Goal: Task Accomplishment & Management: Manage account settings

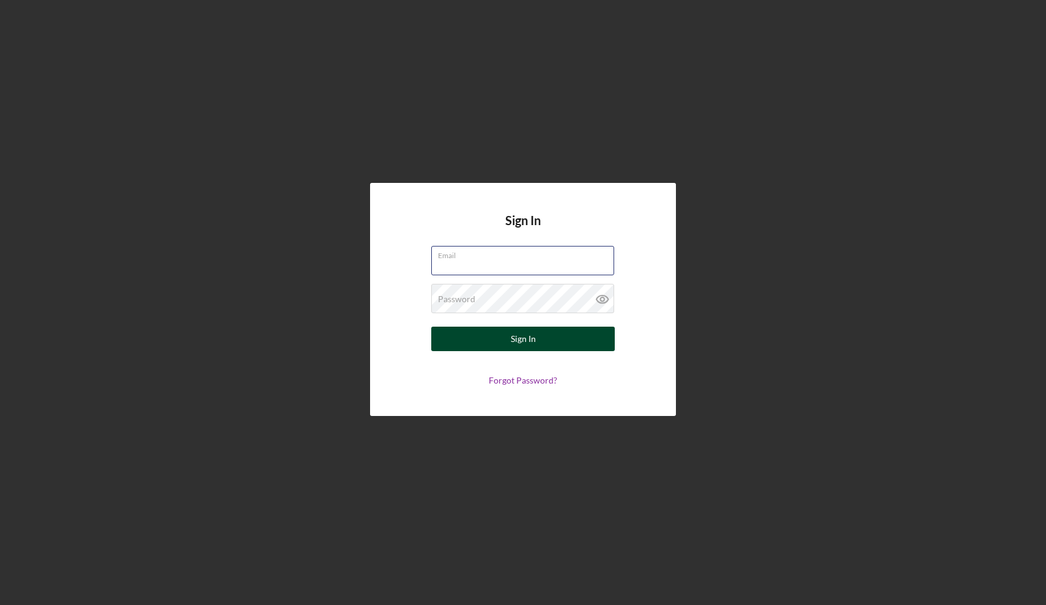
type input "[EMAIL_ADDRESS][DOMAIN_NAME]"
click at [525, 341] on div "Sign In" at bounding box center [523, 339] width 25 height 24
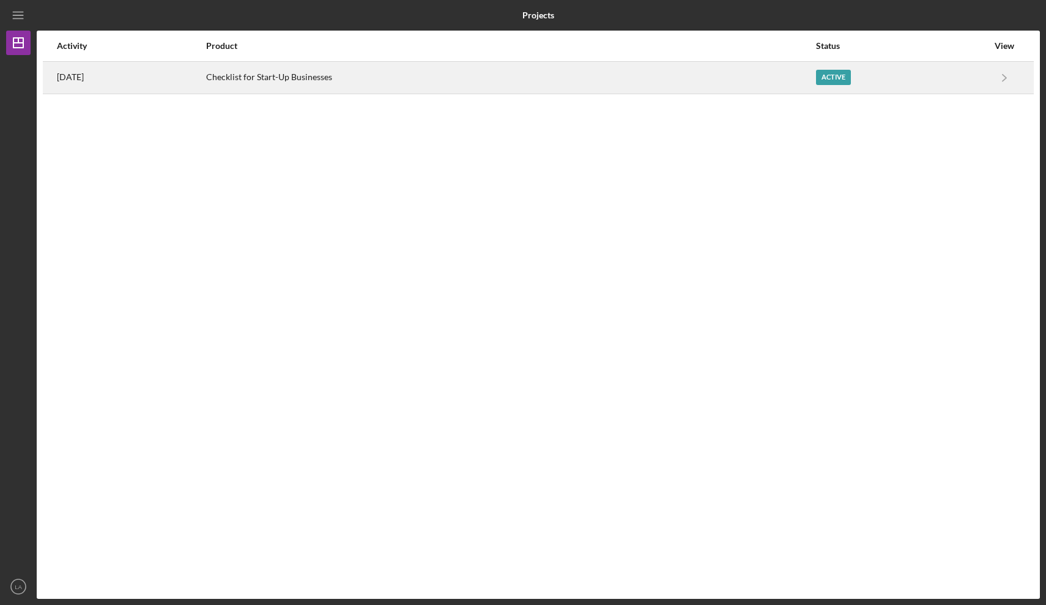
click at [838, 69] on div "Active" at bounding box center [902, 77] width 172 height 31
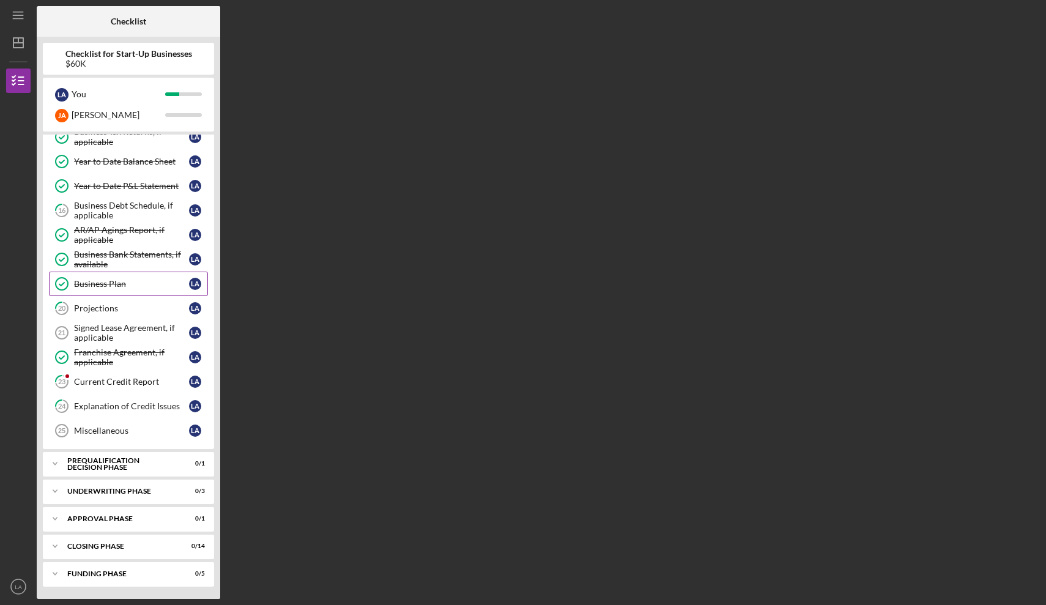
scroll to position [328, 0]
click at [21, 590] on text "LA" at bounding box center [18, 586] width 7 height 7
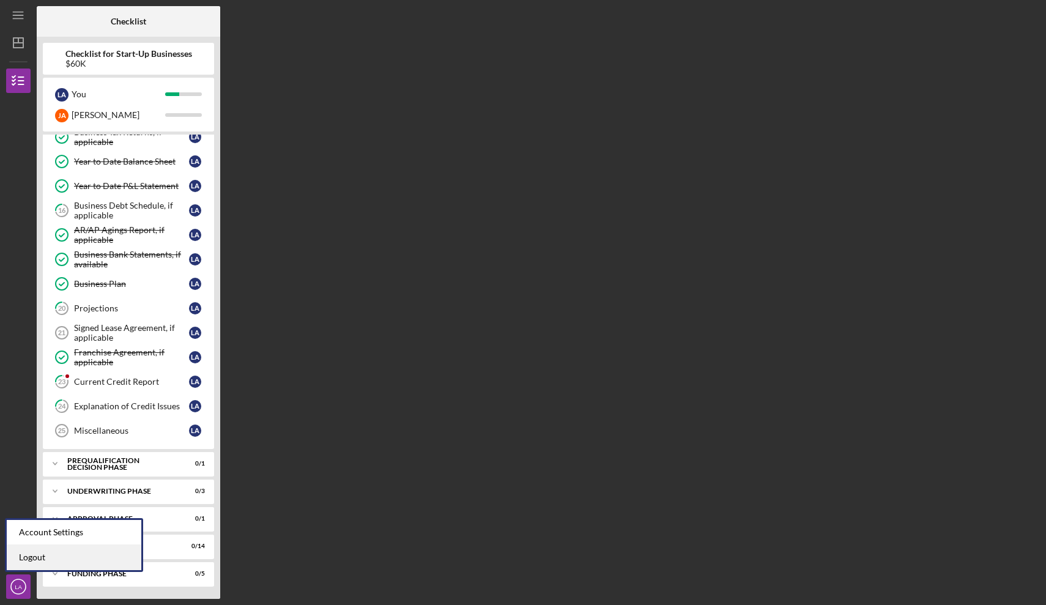
click at [54, 557] on link "Logout" at bounding box center [74, 557] width 135 height 25
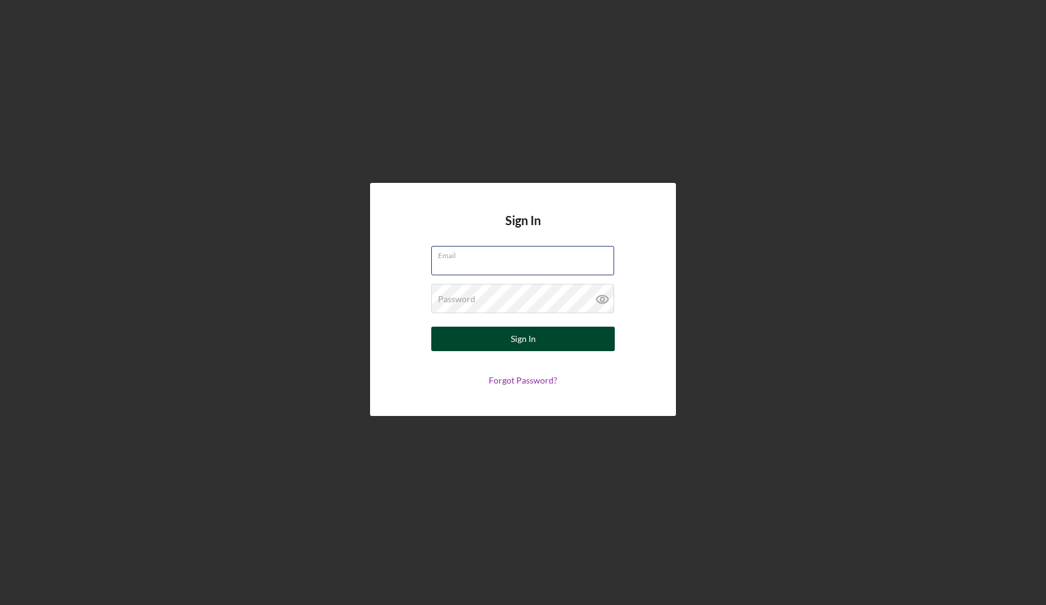
type input "manolotostado@icloud.com"
click at [512, 339] on div "Sign In" at bounding box center [523, 339] width 25 height 24
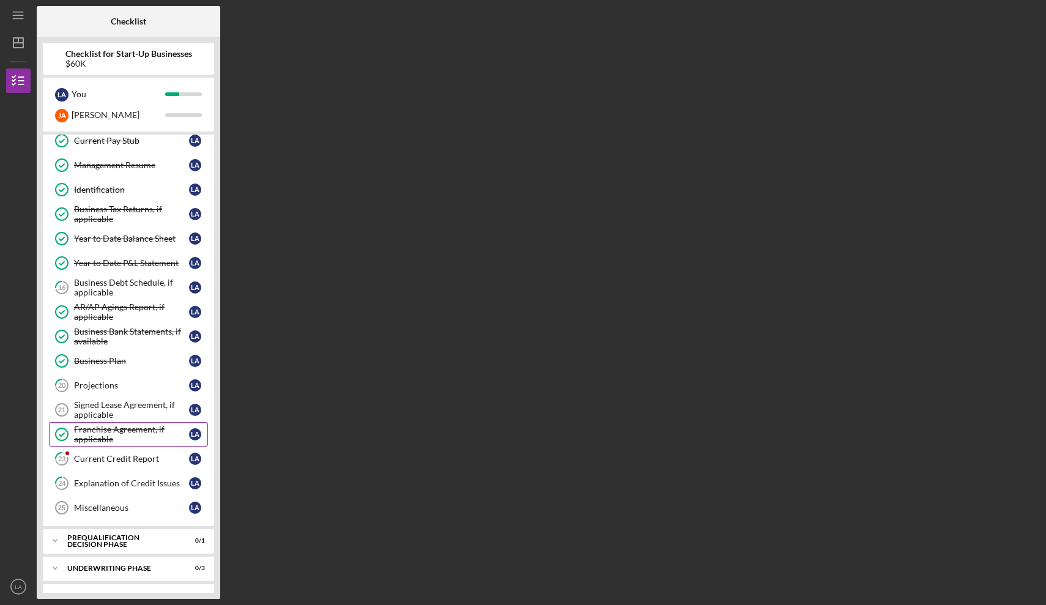
scroll to position [255, 0]
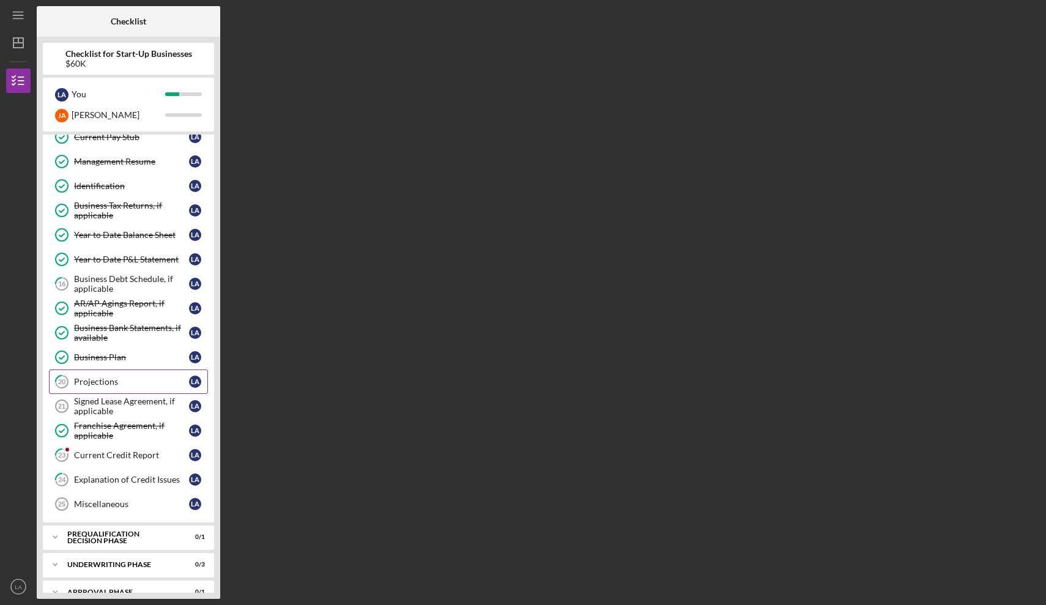
click at [102, 378] on div "Projections" at bounding box center [131, 382] width 115 height 10
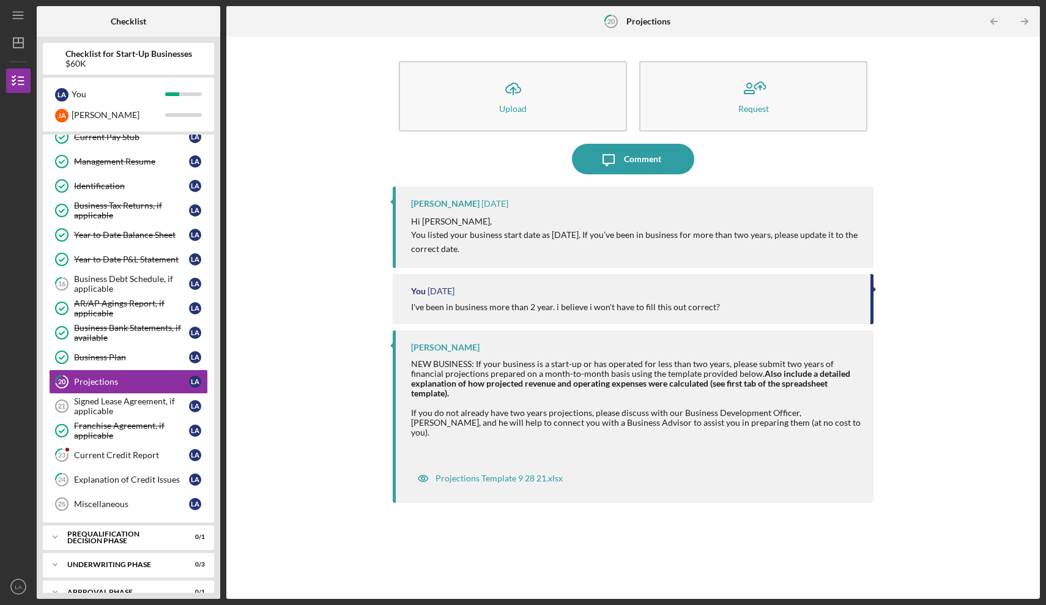
click at [460, 344] on div "Domonique Simpson" at bounding box center [445, 347] width 68 height 10
click at [615, 165] on icon "Icon/Message" at bounding box center [608, 159] width 31 height 31
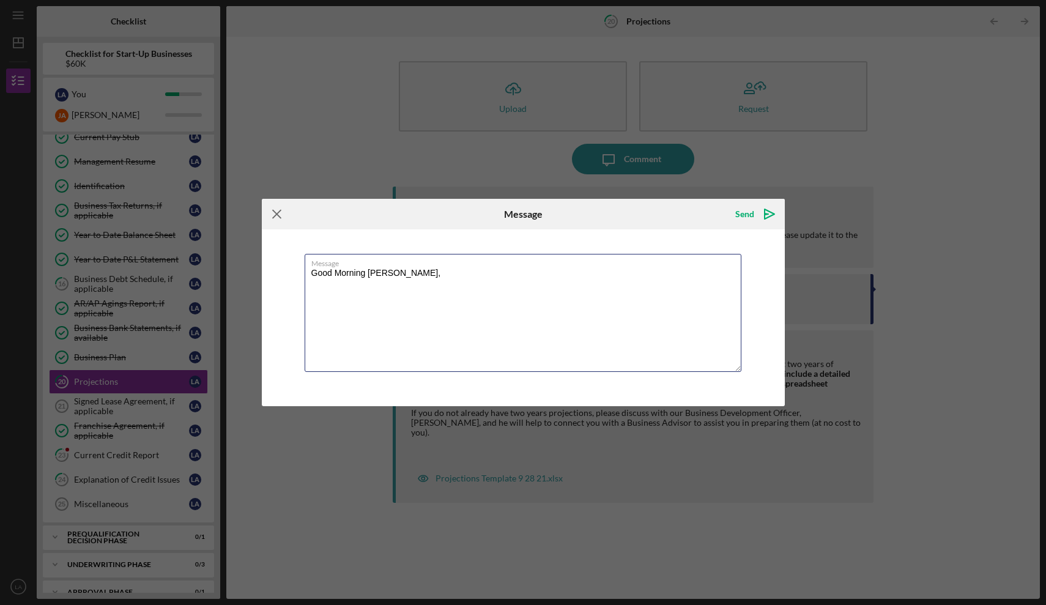
type textarea "Good Morning Dominique,"
click at [276, 213] on icon "Icon/Menu Close" at bounding box center [277, 214] width 31 height 31
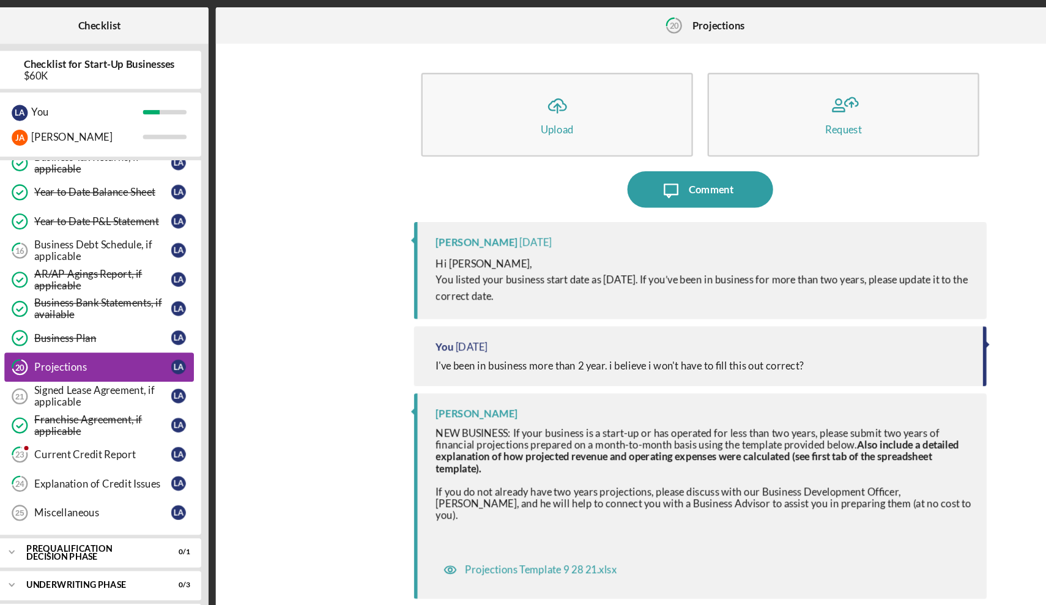
scroll to position [328, 0]
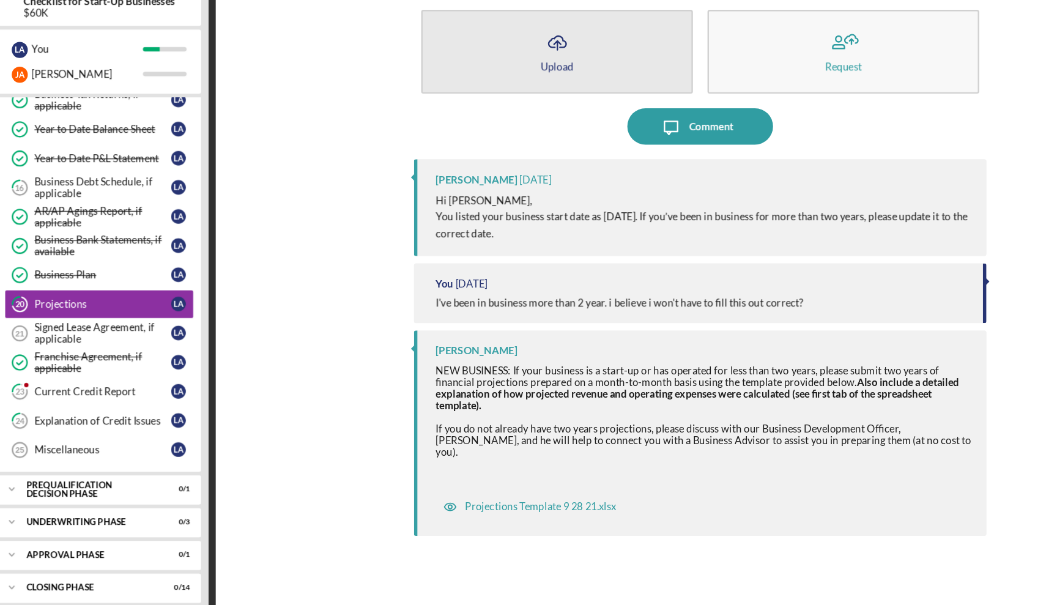
click at [498, 73] on icon "Icon/Upload" at bounding box center [513, 88] width 31 height 31
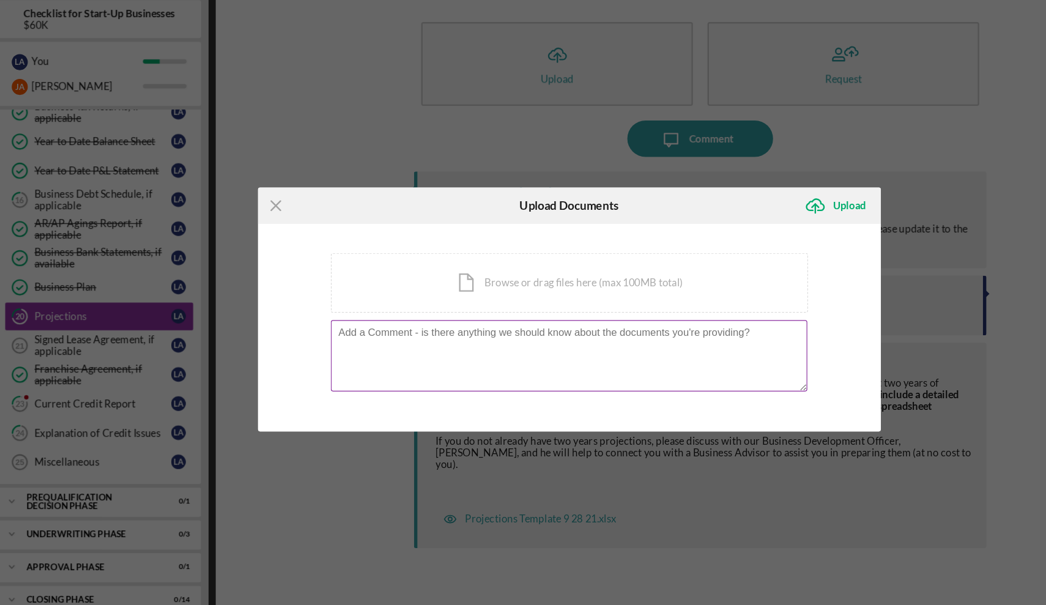
click at [323, 311] on textarea at bounding box center [523, 341] width 400 height 60
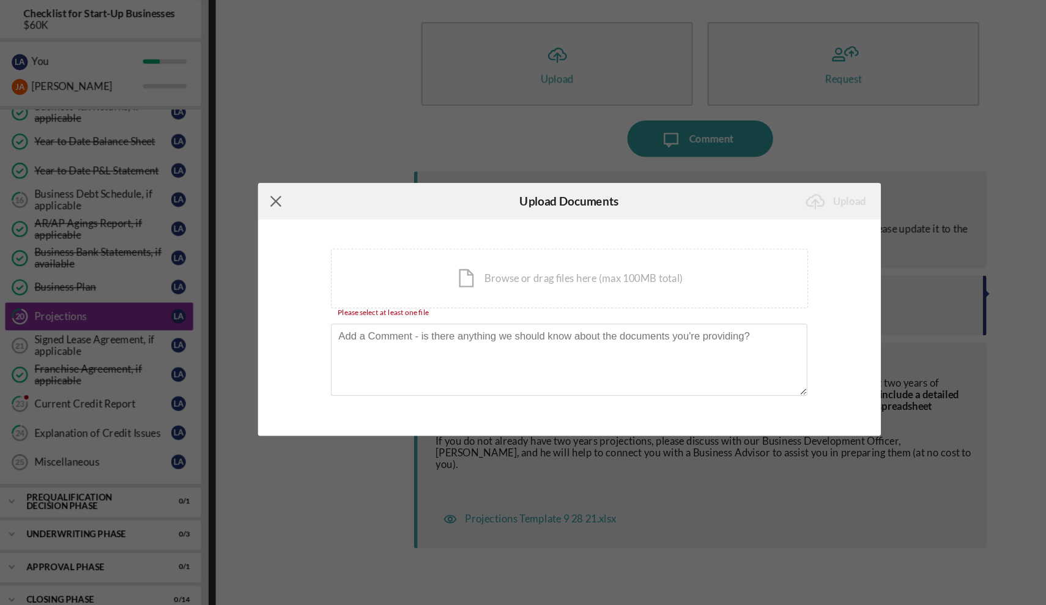
click at [262, 196] on icon "Icon/Menu Close" at bounding box center [277, 211] width 31 height 31
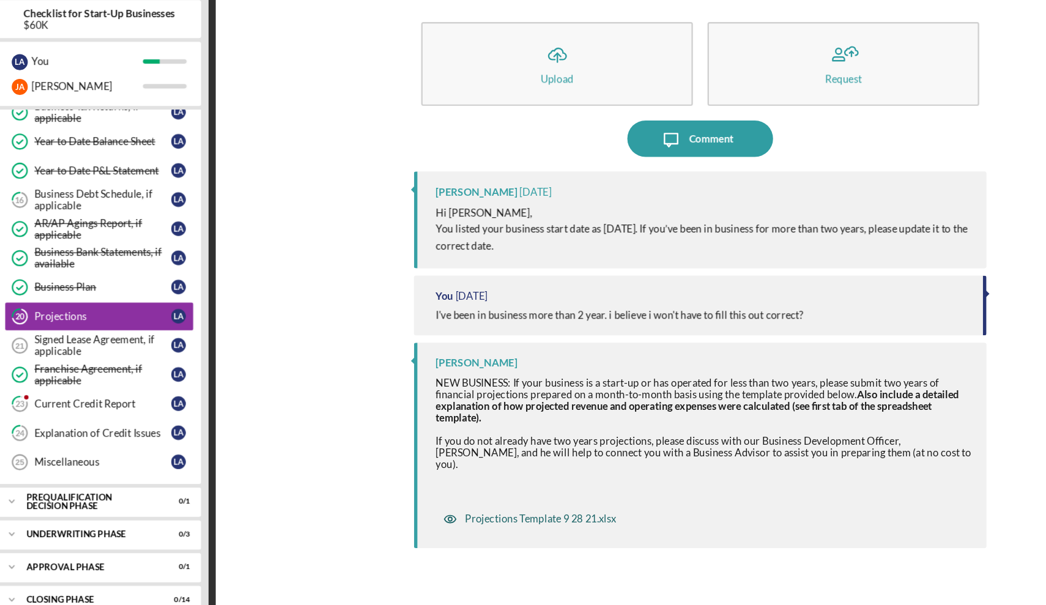
click at [435, 473] on div "Projections Template 9 28 21.xlsx" at bounding box center [498, 478] width 127 height 10
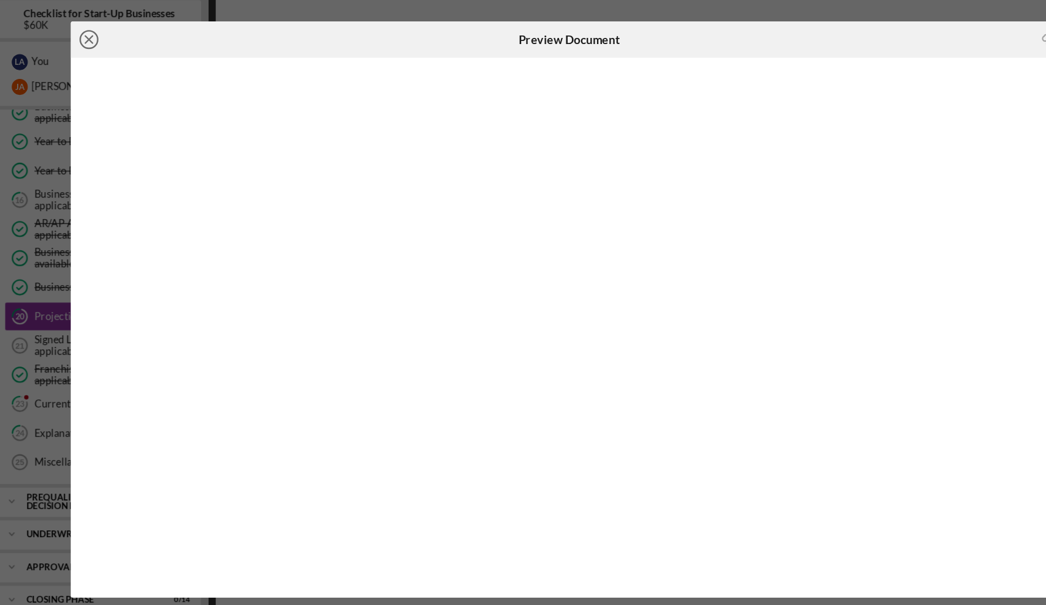
click at [105, 61] on icon "Icon/Close" at bounding box center [120, 76] width 31 height 31
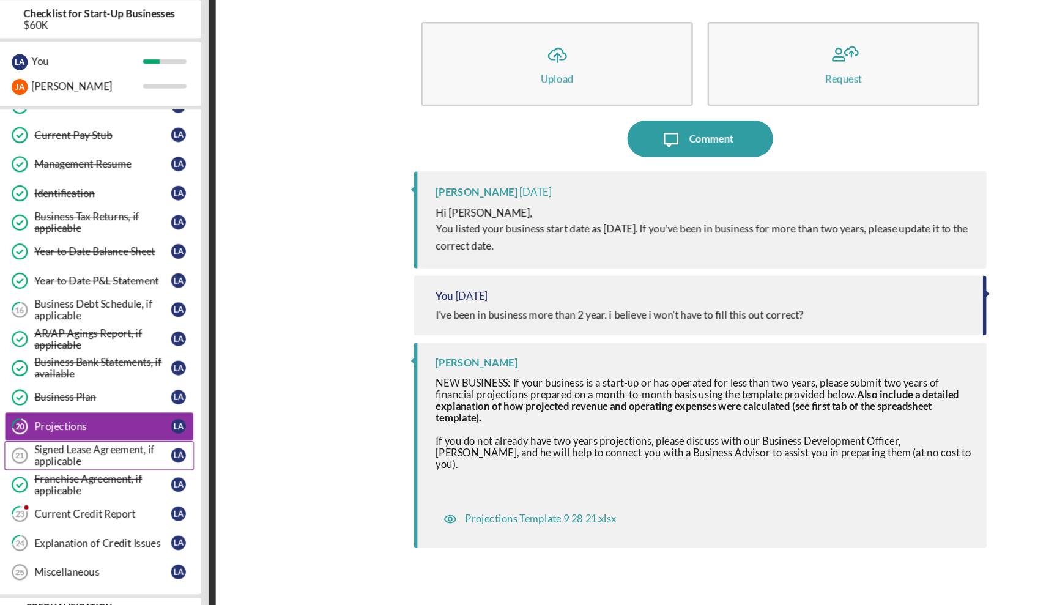
scroll to position [224, 0]
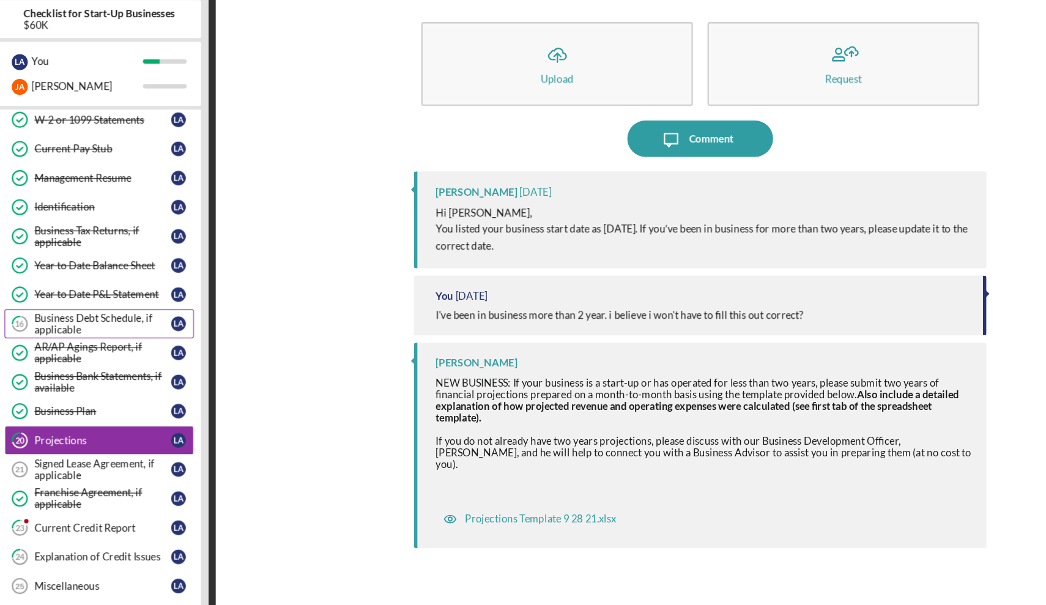
click at [83, 305] on div "Business Debt Schedule, if applicable" at bounding box center [131, 315] width 115 height 20
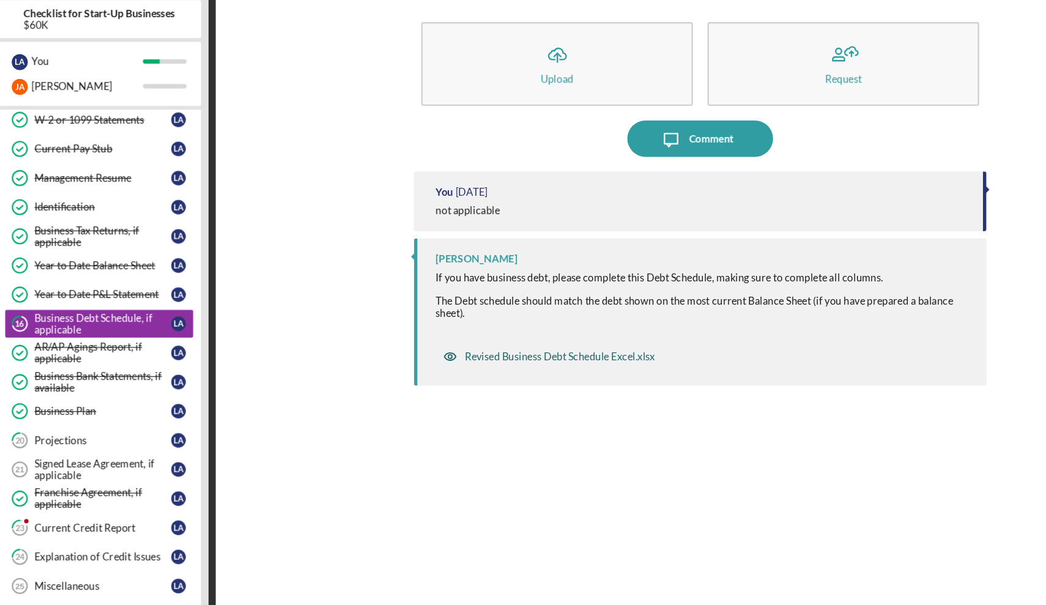
click at [478, 337] on div "Revised Business Debt Schedule Excel.xlsx" at bounding box center [515, 342] width 160 height 10
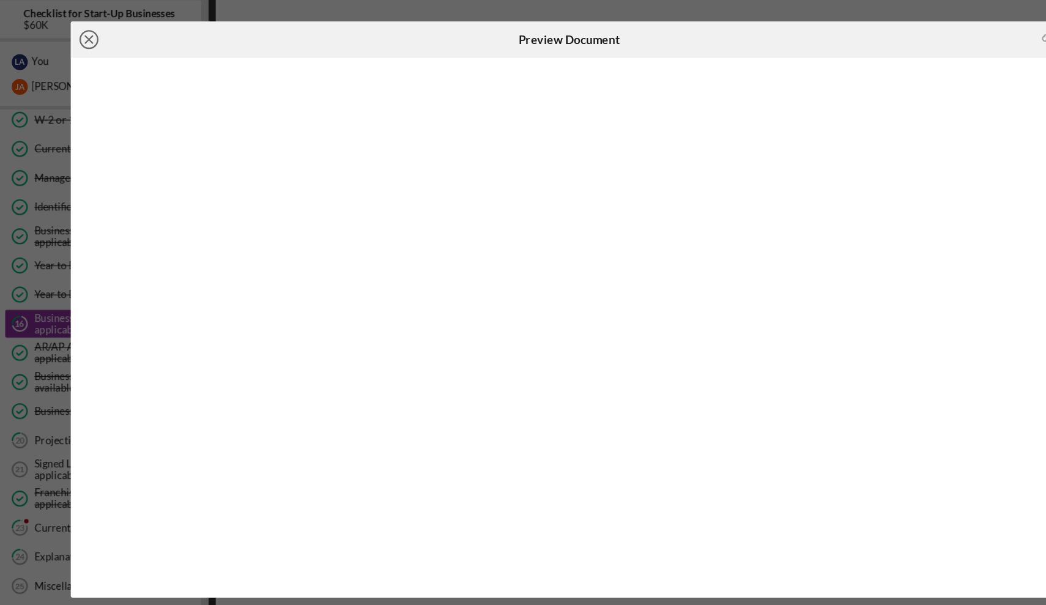
click at [105, 61] on icon "Icon/Close" at bounding box center [120, 76] width 31 height 31
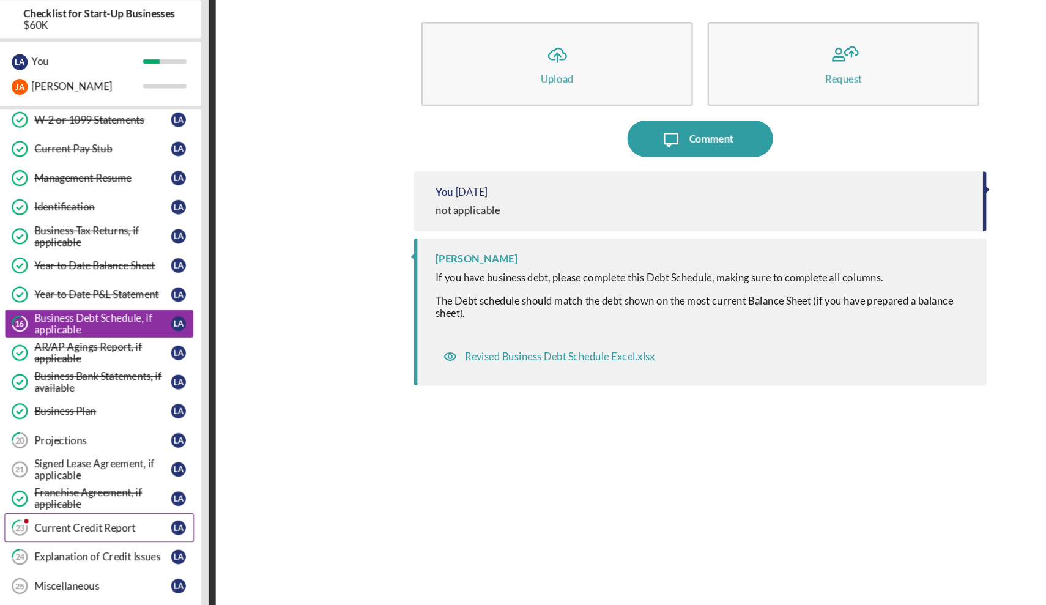
click at [74, 481] on div "Current Credit Report" at bounding box center [131, 486] width 115 height 10
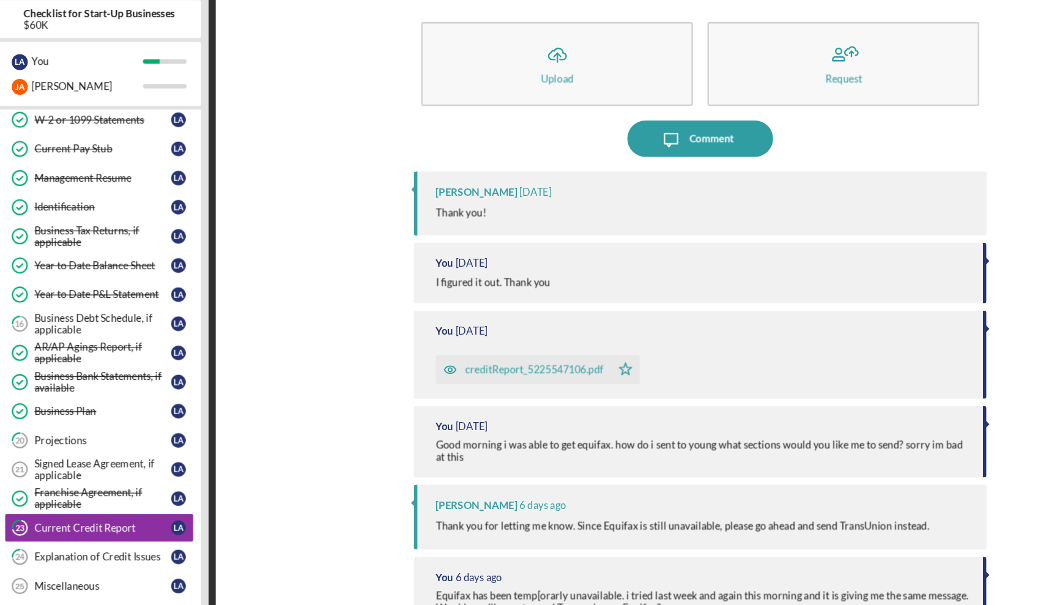
click at [436, 348] on div "creditReport_5225547106.pdf" at bounding box center [493, 353] width 116 height 10
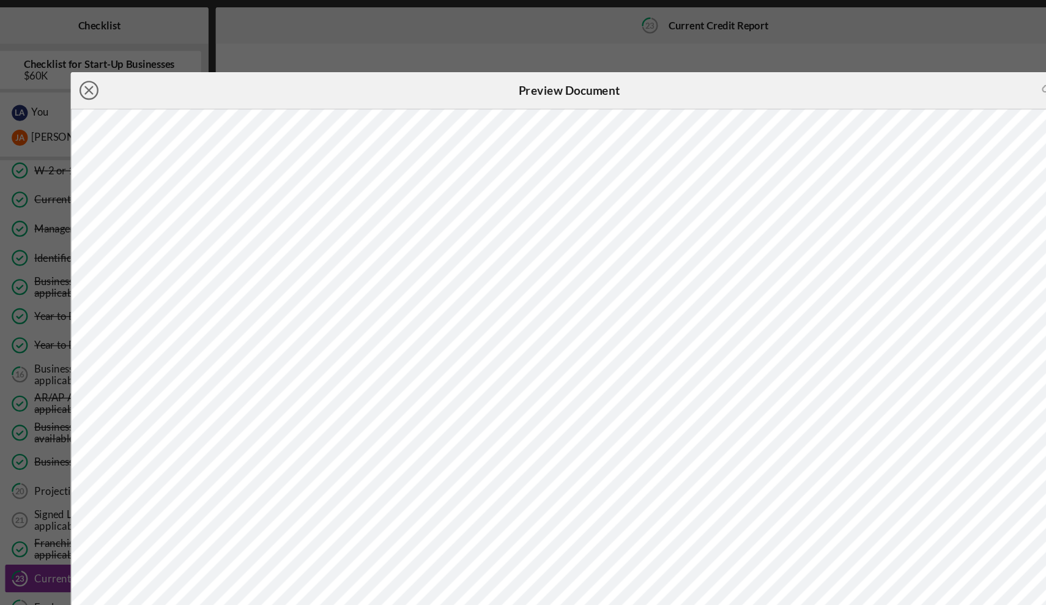
click at [105, 76] on icon "Icon/Close" at bounding box center [120, 76] width 31 height 31
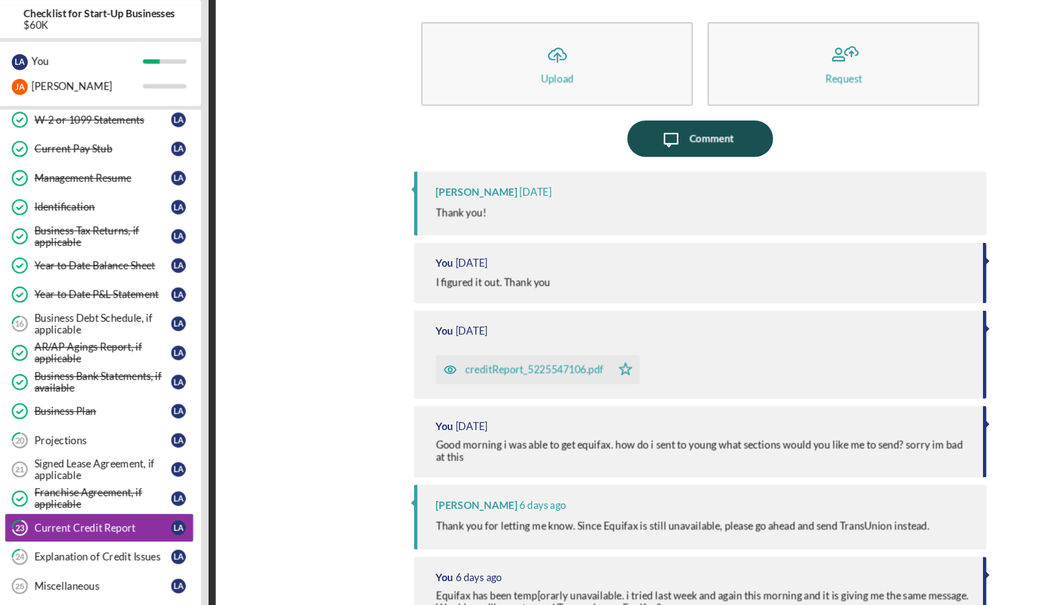
click at [624, 144] on div "Comment" at bounding box center [642, 159] width 37 height 31
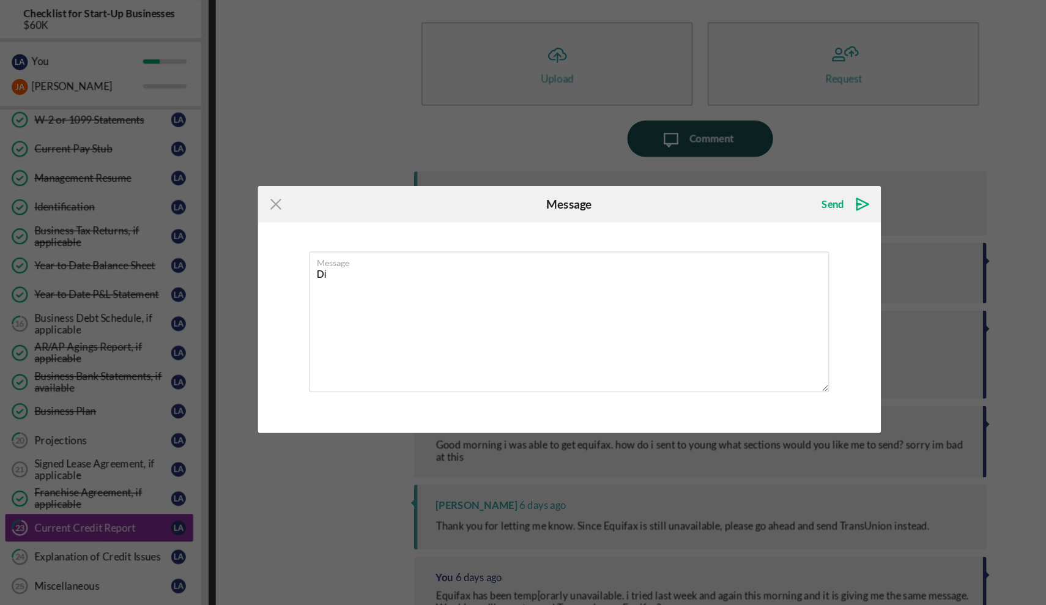
type textarea "D"
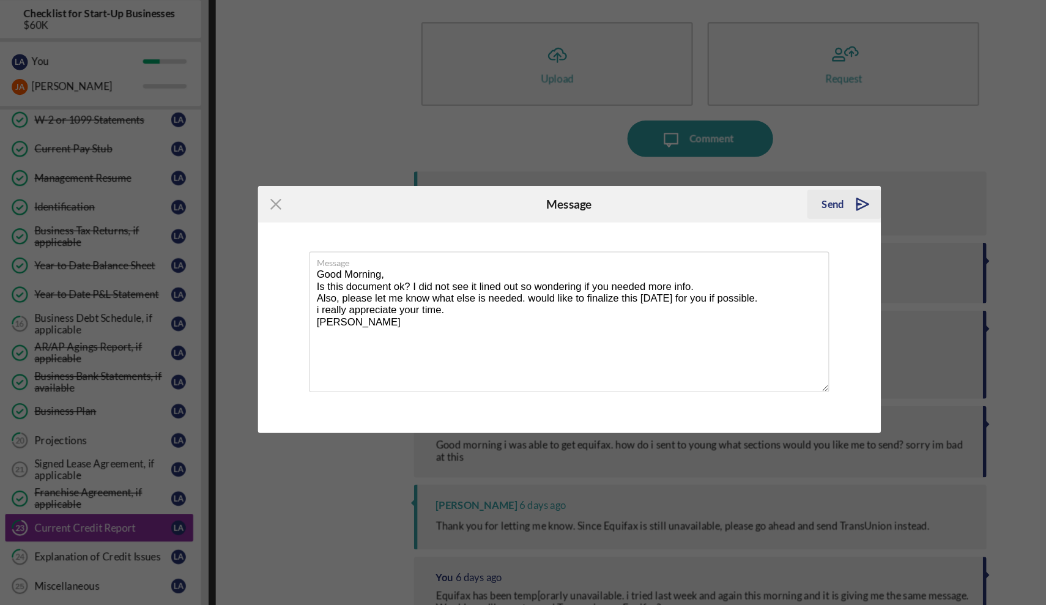
type textarea "Good Morning, Is this document ok? I did not see it lined out so wondering if y…"
click at [735, 202] on div "Send" at bounding box center [744, 214] width 19 height 24
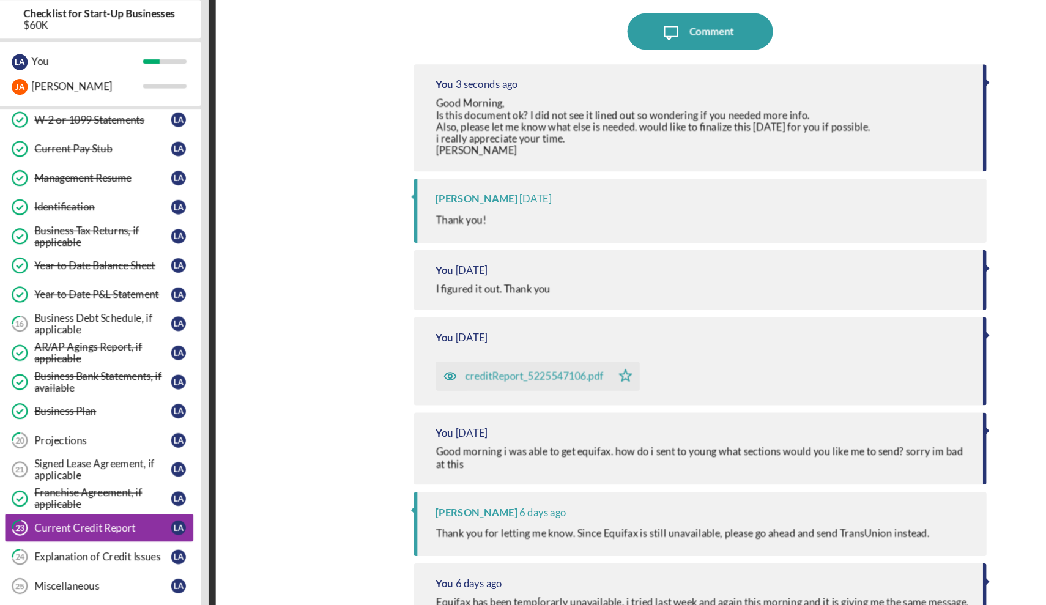
scroll to position [96, 0]
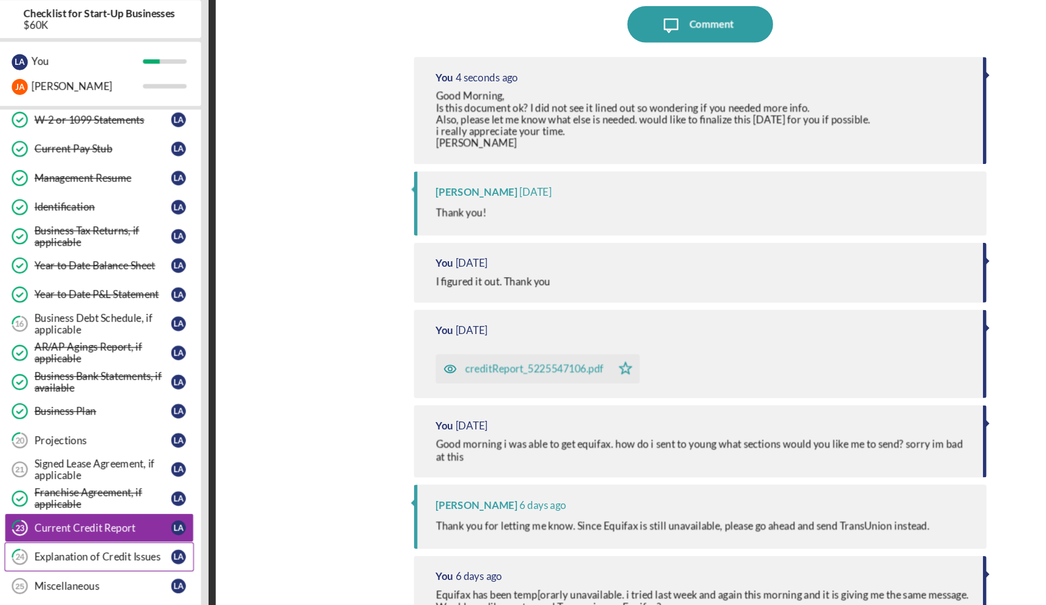
click at [105, 505] on div "Explanation of Credit Issues" at bounding box center [131, 510] width 115 height 10
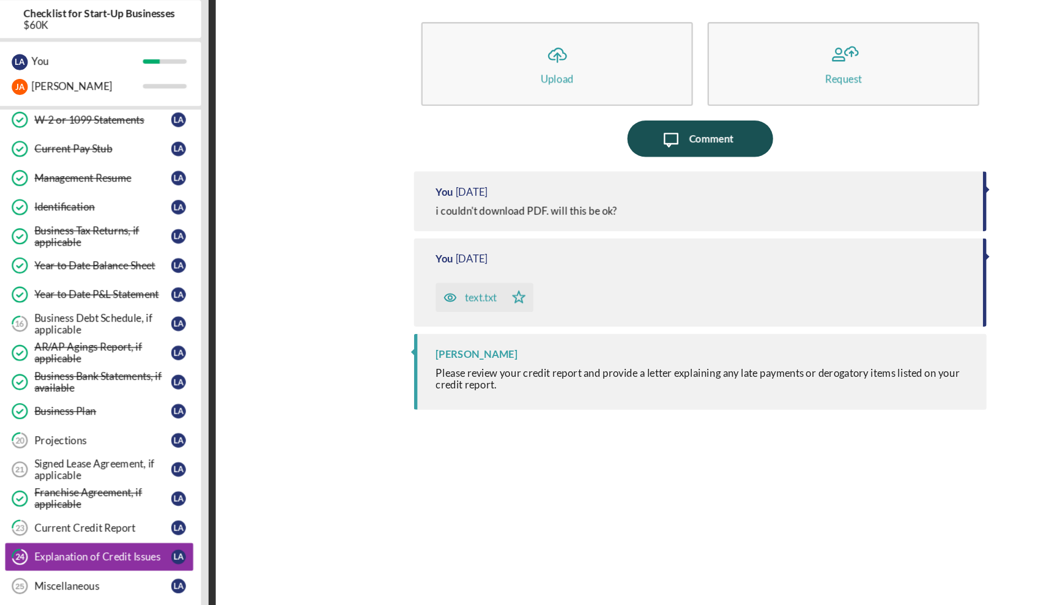
click at [624, 144] on div "Comment" at bounding box center [642, 159] width 37 height 31
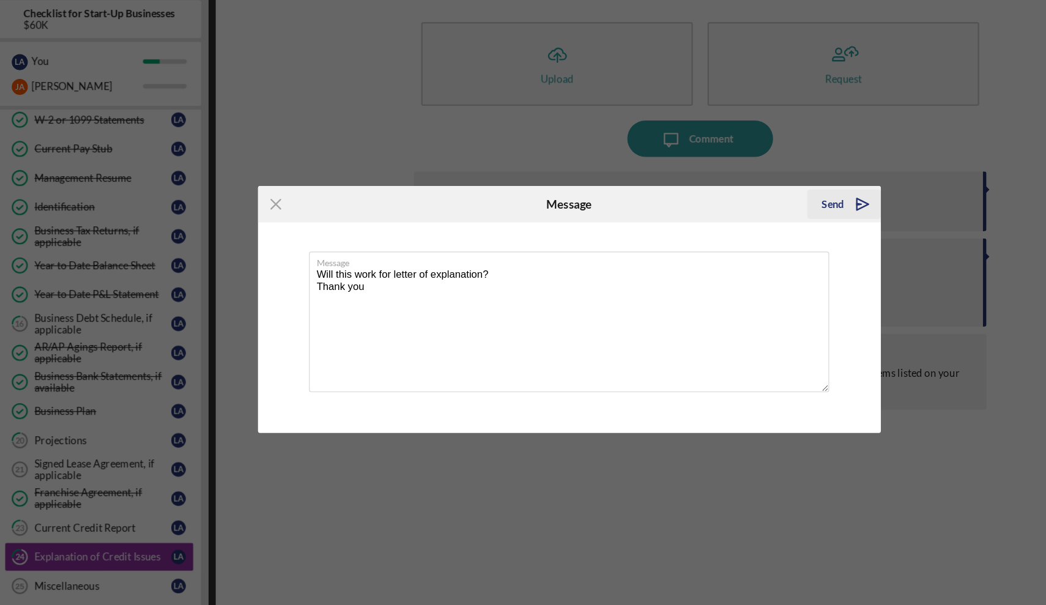
type textarea "Will this work for letter of explanation? Thank you"
click at [735, 202] on div "Send" at bounding box center [744, 214] width 19 height 24
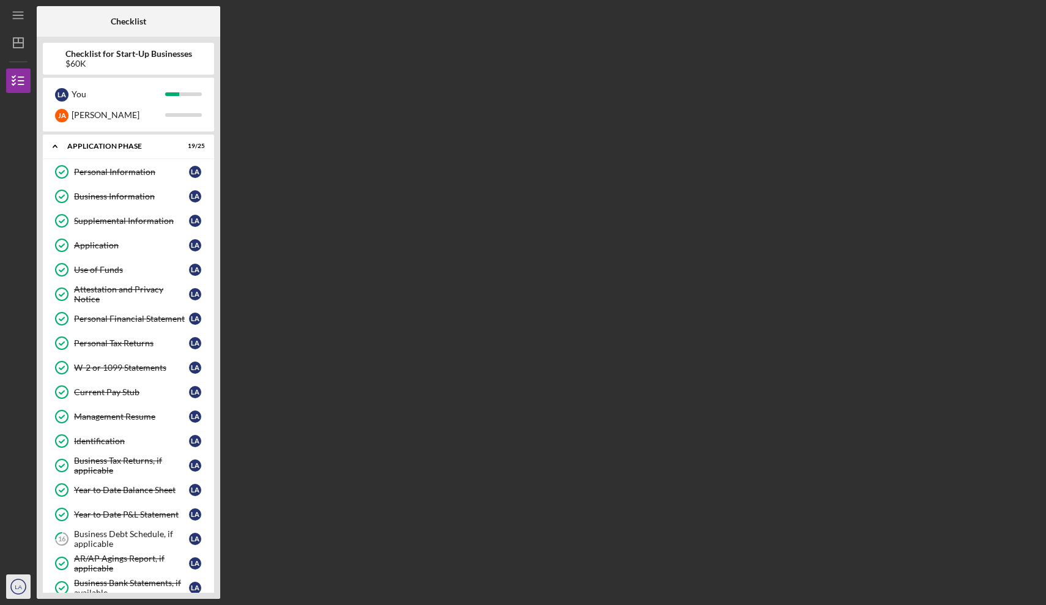
click at [13, 584] on icon "LA" at bounding box center [18, 586] width 24 height 31
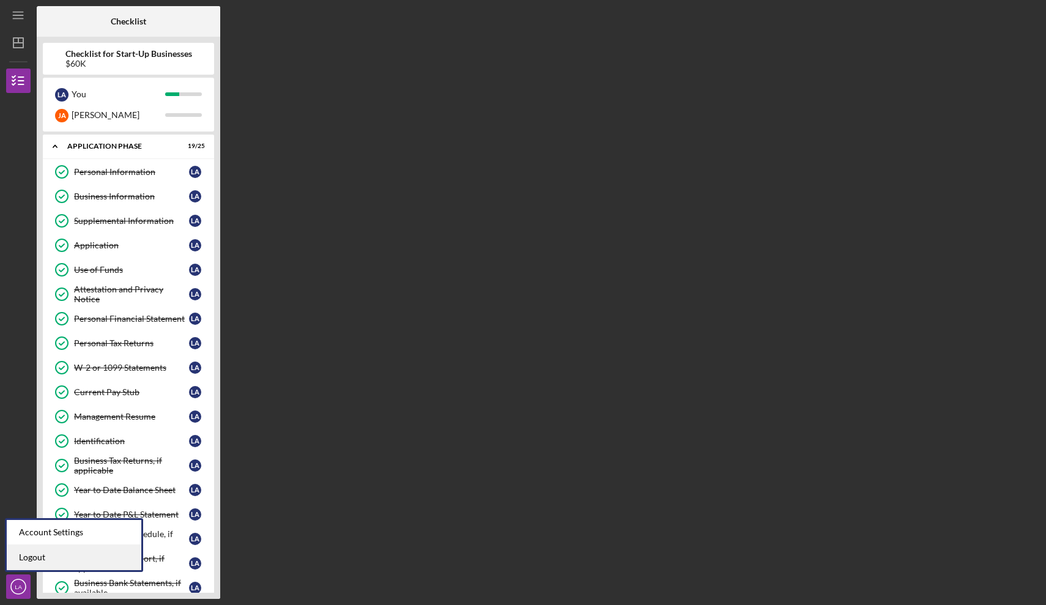
click at [46, 560] on link "Logout" at bounding box center [74, 557] width 135 height 25
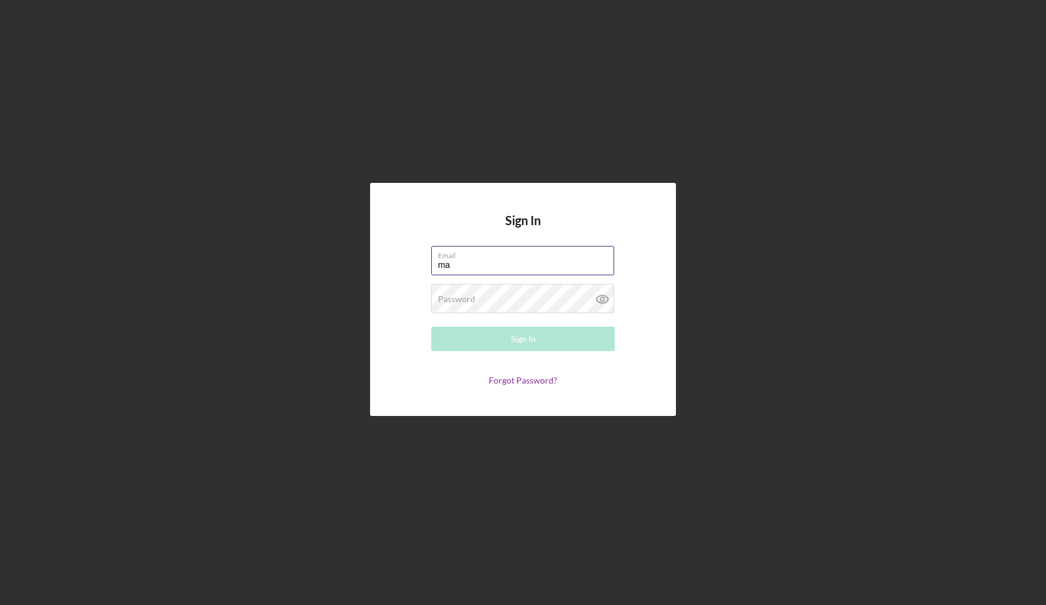
type input "[EMAIL_ADDRESS][DOMAIN_NAME]"
click at [507, 335] on button "Sign In" at bounding box center [522, 339] width 183 height 24
